Goal: Transaction & Acquisition: Purchase product/service

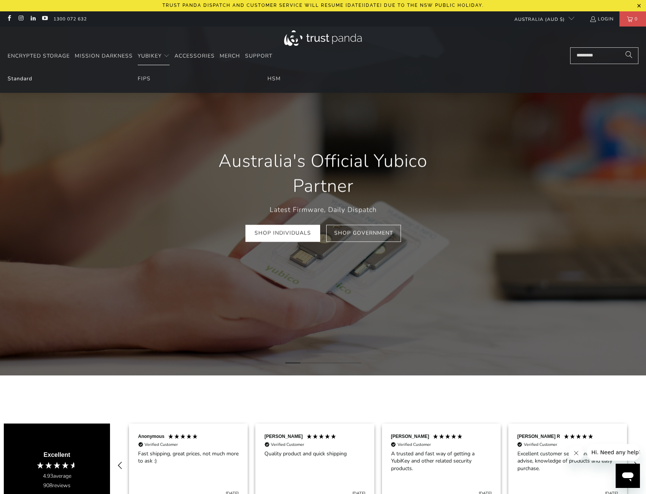
click at [30, 80] on link "Standard" at bounding box center [20, 78] width 25 height 7
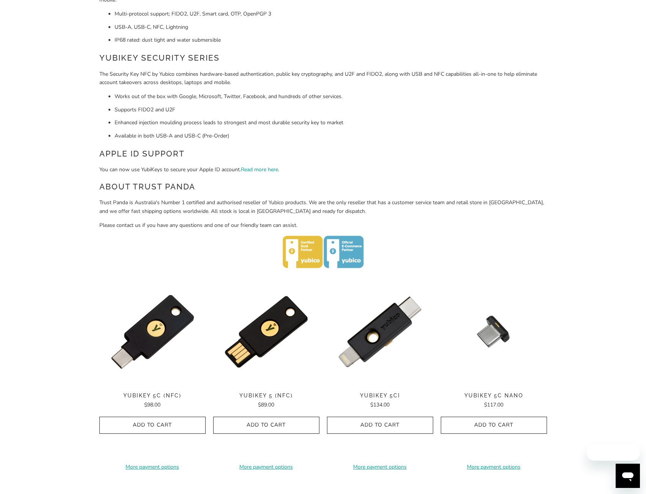
scroll to position [227, 0]
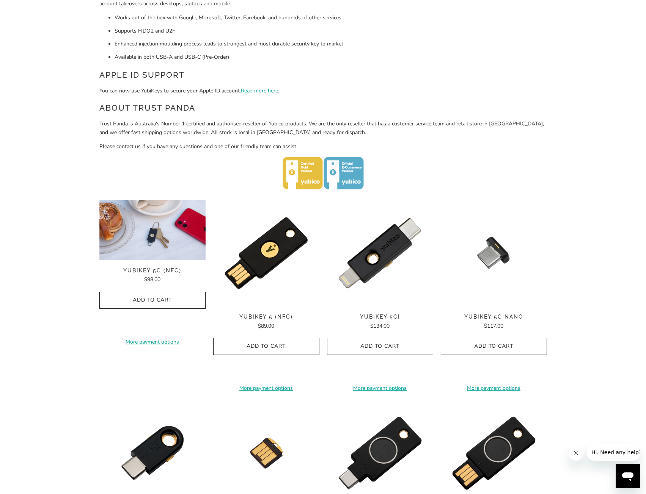
click at [163, 250] on img at bounding box center [152, 230] width 106 height 60
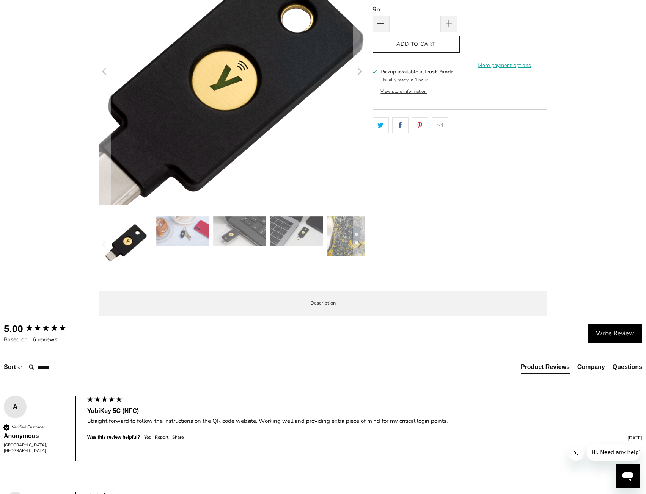
scroll to position [152, 0]
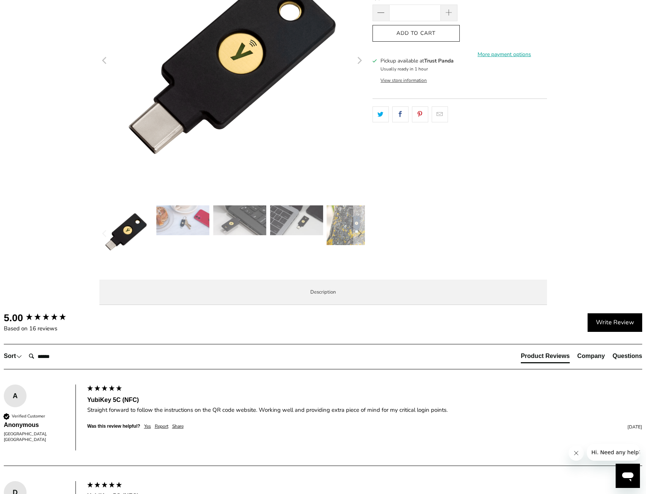
click at [417, 82] on button "View store information" at bounding box center [403, 80] width 46 height 6
click at [425, 80] on button "View store information" at bounding box center [403, 80] width 46 height 6
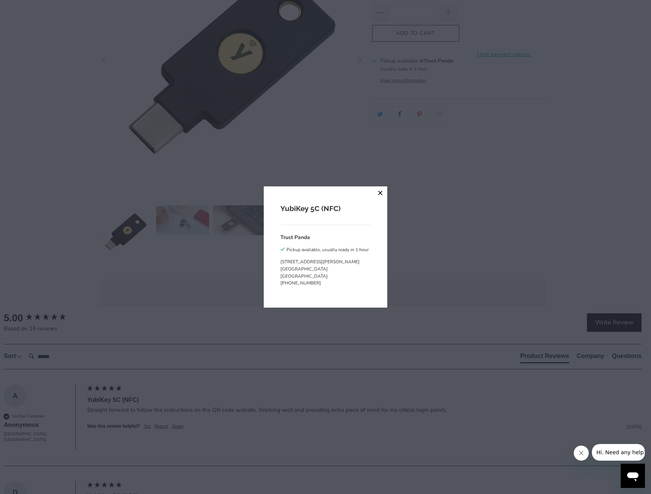
click at [380, 192] on button "close" at bounding box center [381, 194] width 14 height 14
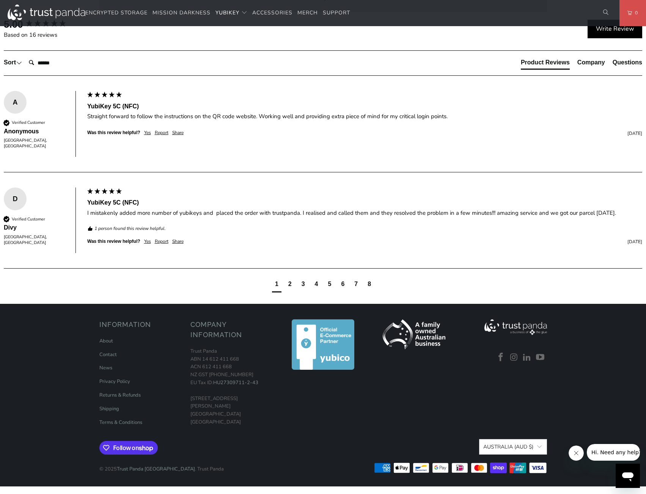
scroll to position [756, 0]
click at [320, 340] on img at bounding box center [323, 345] width 63 height 51
click at [293, 283] on div "2" at bounding box center [289, 285] width 9 height 14
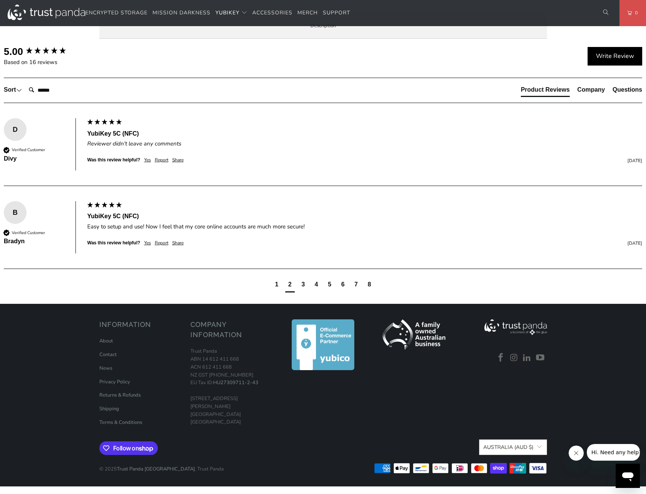
scroll to position [739, 0]
click at [305, 283] on div "3" at bounding box center [302, 286] width 9 height 14
